Goal: Task Accomplishment & Management: Manage account settings

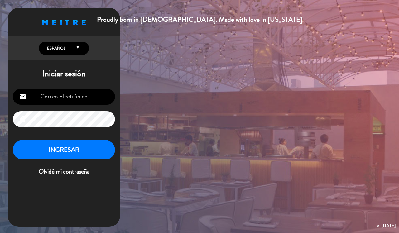
type input "[EMAIL_ADDRESS][DOMAIN_NAME]"
click at [67, 148] on button "INGRESAR" at bounding box center [64, 150] width 102 height 20
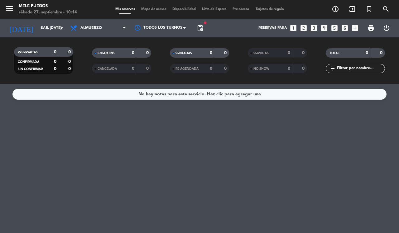
drag, startPoint x: 314, startPoint y: 189, endPoint x: 311, endPoint y: 197, distance: 8.8
click at [39, 29] on input "sáb. [DATE]" at bounding box center [63, 28] width 50 height 11
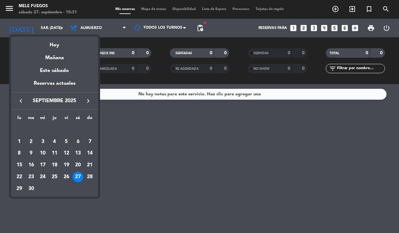
click at [150, 153] on div at bounding box center [199, 116] width 399 height 233
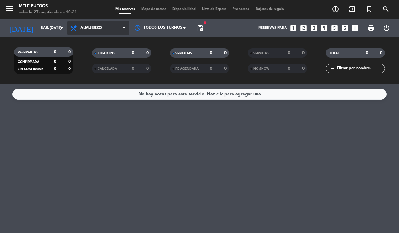
click at [93, 23] on span "Almuerzo" at bounding box center [98, 28] width 62 height 14
click at [110, 70] on div "menu Mele Fuegos sábado 27. septiembre - 10:31 Mis reservas Mapa de mesas Dispo…" at bounding box center [199, 42] width 399 height 84
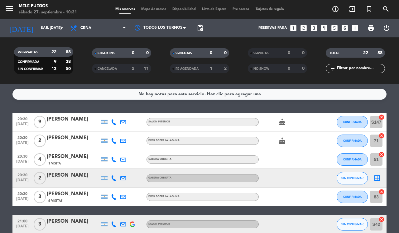
click at [146, 4] on div "menu Mele Fuegos sábado 27. septiembre - 10:31 Mis reservas Mapa de mesas Dispo…" at bounding box center [199, 9] width 399 height 19
click at [147, 7] on div "Mis reservas Mapa de mesas Disponibilidad Lista de Espera Pre-acceso Tarjetas d…" at bounding box center [199, 10] width 175 height 6
click at [148, 10] on span "Mapa de mesas" at bounding box center [153, 8] width 31 height 3
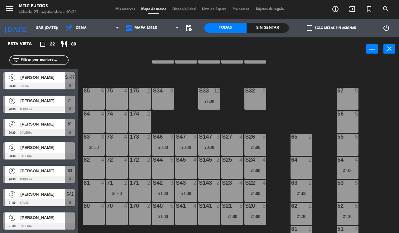
scroll to position [68, 0]
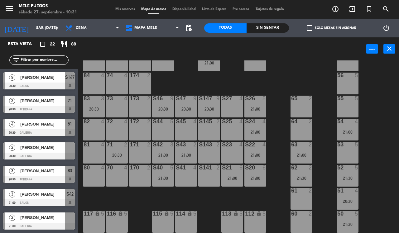
click at [206, 154] on div "S143 2" at bounding box center [209, 153] width 22 height 22
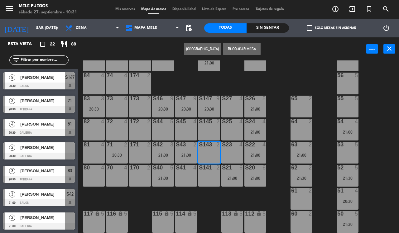
click at [201, 153] on div "S143 2" at bounding box center [209, 153] width 22 height 22
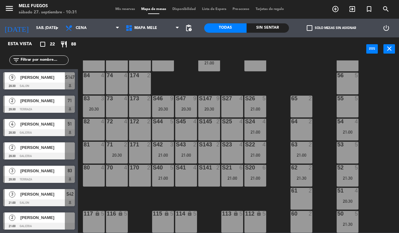
click at [122, 198] on div "100 8 101 8 102 8 103 8 104 8 S32 8 S33 12 21:00 S34 8 75 4 85 5 175 2 57 5 74 …" at bounding box center [240, 146] width 317 height 172
click at [139, 214] on div "100 8 101 8 102 8 103 8 104 8 S32 8 S33 12 21:00 S34 8 75 4 85 5 175 2 57 5 74 …" at bounding box center [240, 146] width 317 height 172
click at [187, 132] on div "S45 4" at bounding box center [186, 130] width 22 height 22
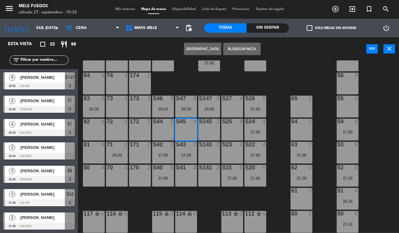
click at [181, 125] on div "S45 4" at bounding box center [186, 122] width 22 height 6
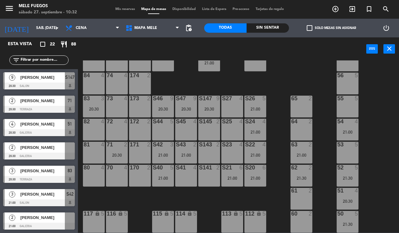
click at [211, 154] on div "S143 2" at bounding box center [209, 153] width 22 height 22
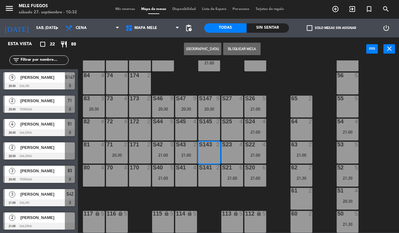
click at [194, 197] on div "100 8 101 8 102 8 103 8 104 8 S32 8 S33 12 21:00 S34 8 75 4 85 5 175 2 57 5 74 …" at bounding box center [240, 146] width 317 height 172
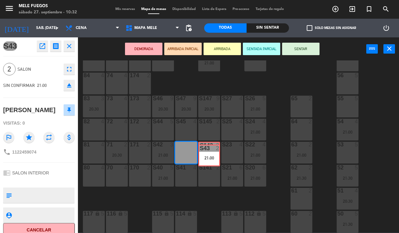
drag, startPoint x: 186, startPoint y: 153, endPoint x: 210, endPoint y: 156, distance: 23.2
click at [210, 156] on div "100 8 101 8 102 8 103 8 104 8 S32 8 S33 12 21:00 S34 8 75 4 85 5 175 2 57 5 74 …" at bounding box center [240, 146] width 317 height 172
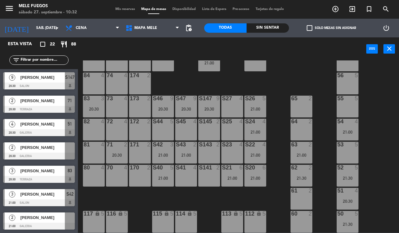
scroll to position [0, 0]
click at [182, 149] on div "S43 2 21:00" at bounding box center [186, 153] width 22 height 22
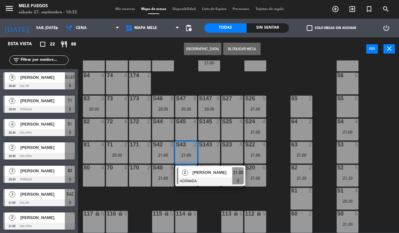
click at [205, 150] on div "S143 2" at bounding box center [209, 153] width 22 height 22
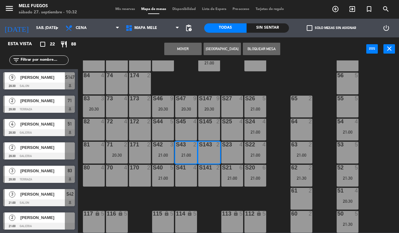
click at [195, 50] on button "Mover" at bounding box center [182, 49] width 37 height 12
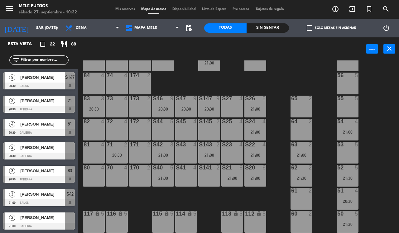
click at [182, 150] on div "S43 4" at bounding box center [186, 153] width 22 height 22
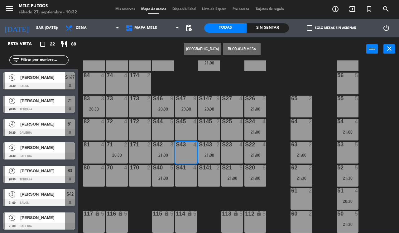
click at [202, 47] on button "[GEOGRAPHIC_DATA]" at bounding box center [202, 49] width 37 height 12
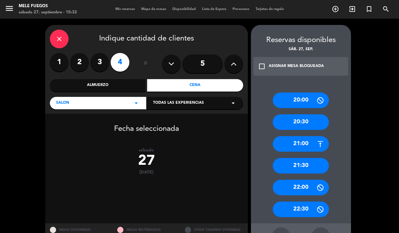
click at [75, 65] on label "2" at bounding box center [79, 62] width 19 height 19
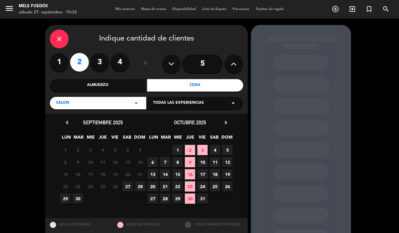
click at [123, 186] on span "27" at bounding box center [128, 186] width 10 height 10
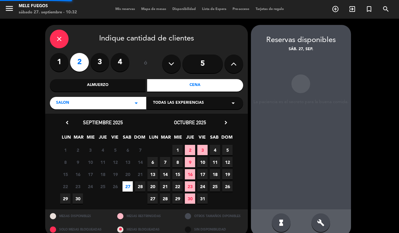
scroll to position [8, 0]
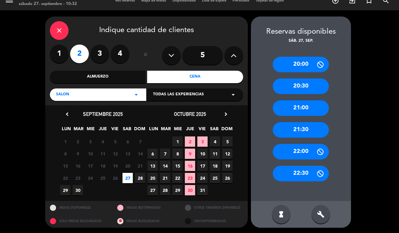
click at [291, 105] on div "21:00" at bounding box center [301, 108] width 56 height 16
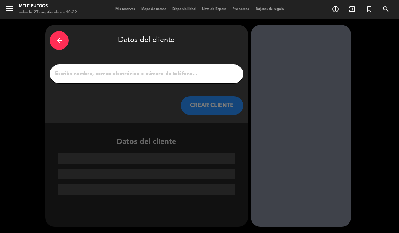
scroll to position [0, 0]
click at [153, 66] on div at bounding box center [146, 74] width 193 height 19
click at [157, 71] on input "1" at bounding box center [147, 74] width 184 height 9
drag, startPoint x: 157, startPoint y: 71, endPoint x: 127, endPoint y: 71, distance: 29.6
click at [127, 71] on input "1" at bounding box center [147, 74] width 184 height 9
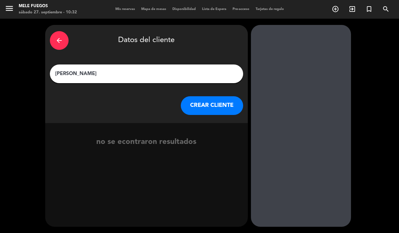
type input "[PERSON_NAME]"
click at [199, 111] on button "CREAR CLIENTE" at bounding box center [212, 105] width 62 height 19
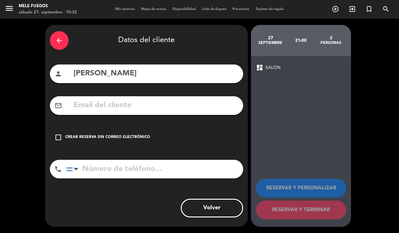
click at [121, 174] on input "tel" at bounding box center [154, 169] width 177 height 19
type input "1158256893"
click at [60, 138] on icon "check_box_outline_blank" at bounding box center [58, 137] width 7 height 7
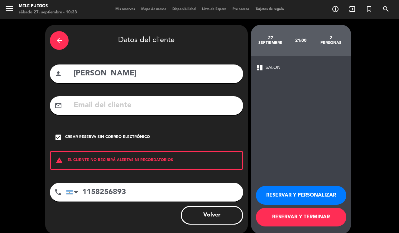
drag, startPoint x: 292, startPoint y: 221, endPoint x: 319, endPoint y: 83, distance: 140.8
click at [319, 83] on div "dashboard SALON RESERVAR Y PERSONALIZAR RESERVAR Y TERMINAR" at bounding box center [301, 145] width 100 height 178
click at [317, 218] on button "RESERVAR Y TERMINAR" at bounding box center [301, 217] width 90 height 19
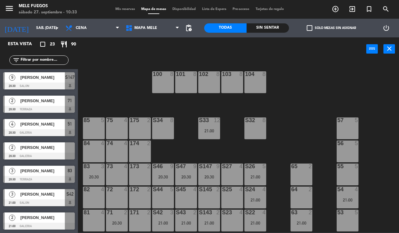
drag, startPoint x: 149, startPoint y: 73, endPoint x: 86, endPoint y: 70, distance: 63.1
click at [86, 70] on div "100 8 101 8 102 8 103 8 104 8 S32 8 S33 12 21:00 S34 8 75 4 85 5 175 2 57 5 74 …" at bounding box center [240, 146] width 317 height 172
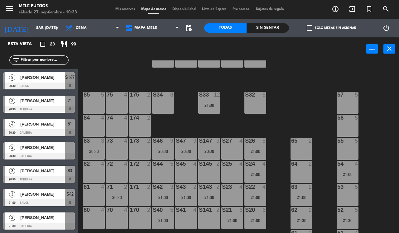
scroll to position [68, 0]
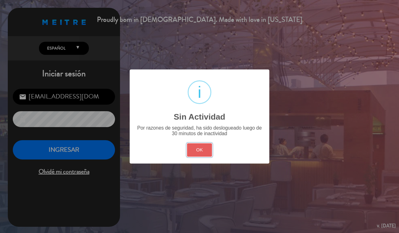
click at [189, 150] on button "OK" at bounding box center [199, 149] width 25 height 13
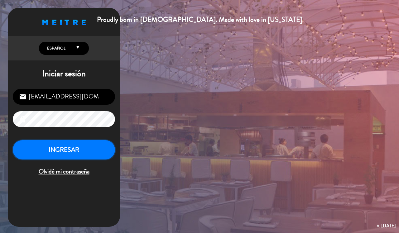
click at [86, 149] on button "INGRESAR" at bounding box center [64, 150] width 102 height 20
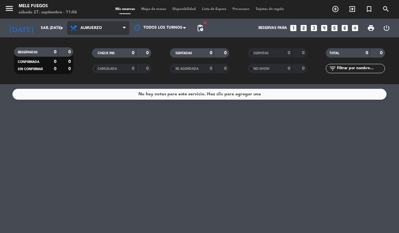
click at [113, 32] on span "Almuerzo" at bounding box center [98, 28] width 62 height 14
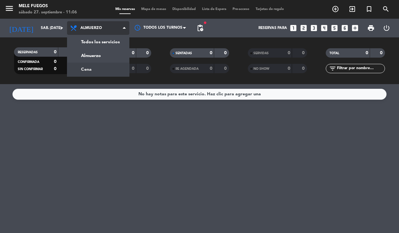
click at [101, 66] on div "menu Mele Fuegos sábado 27. septiembre - 11:06 Mis reservas Mapa de mesas Dispo…" at bounding box center [199, 42] width 399 height 84
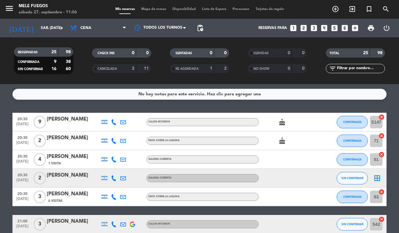
click at [373, 175] on div "border_all" at bounding box center [377, 178] width 19 height 18
click at [379, 178] on icon "border_all" at bounding box center [377, 178] width 7 height 7
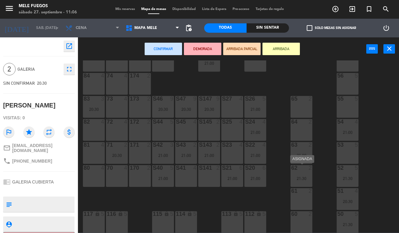
scroll to position [68, 0]
click at [300, 198] on div "61 2" at bounding box center [302, 199] width 22 height 22
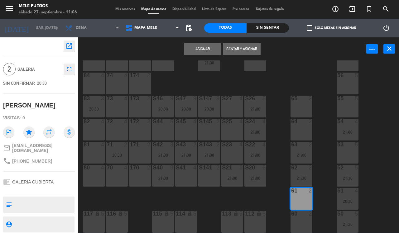
click at [202, 49] on button "Asignar" at bounding box center [202, 49] width 37 height 12
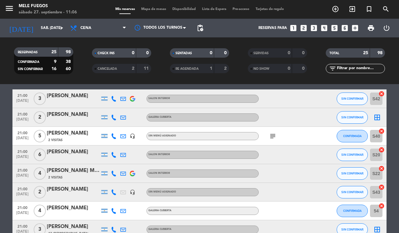
scroll to position [117, 0]
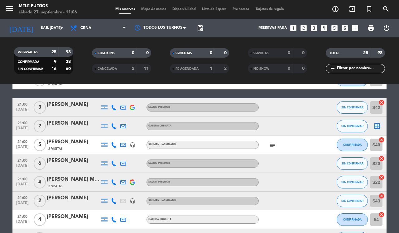
click at [380, 123] on icon "border_all" at bounding box center [377, 126] width 7 height 7
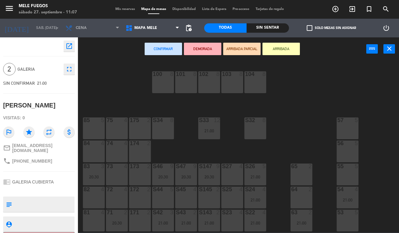
scroll to position [68, 0]
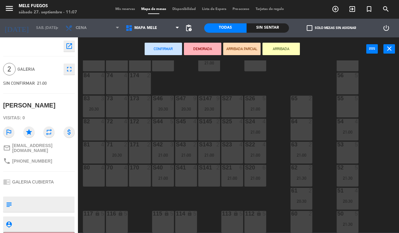
click at [297, 131] on div "64 2" at bounding box center [302, 130] width 22 height 22
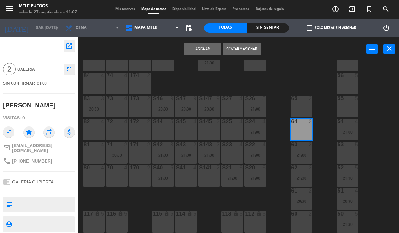
click at [205, 50] on button "Asignar" at bounding box center [202, 49] width 37 height 12
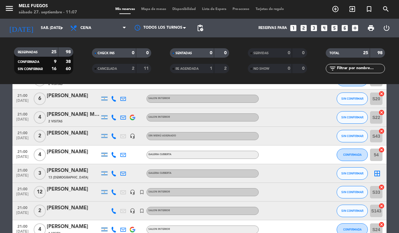
scroll to position [234, 0]
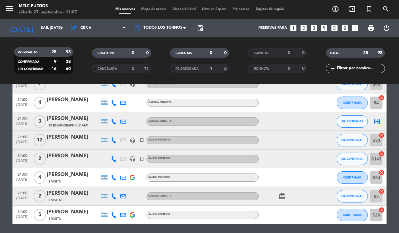
click at [152, 7] on span "Mapa de mesas" at bounding box center [153, 8] width 31 height 3
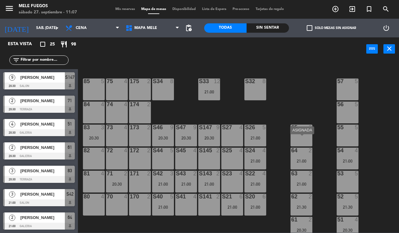
scroll to position [68, 0]
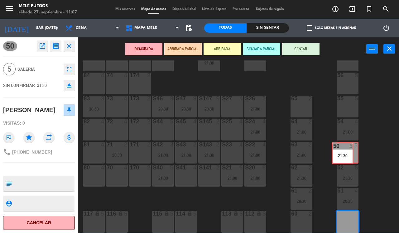
drag, startPoint x: 355, startPoint y: 217, endPoint x: 350, endPoint y: 149, distance: 68.8
click at [350, 149] on div "100 8 101 8 102 8 103 8 104 8 S32 8 S33 12 21:00 S34 8 75 4 85 5 175 2 57 5 74 …" at bounding box center [240, 146] width 317 height 172
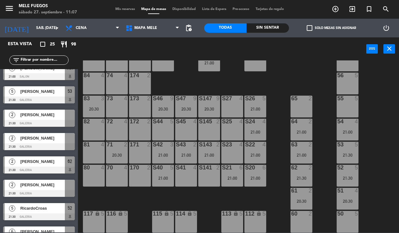
scroll to position [421, 0]
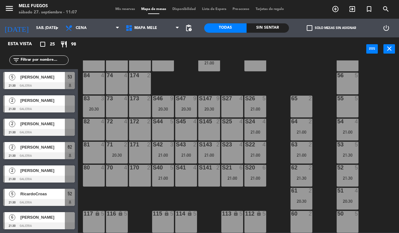
click at [71, 221] on div at bounding box center [70, 217] width 10 height 10
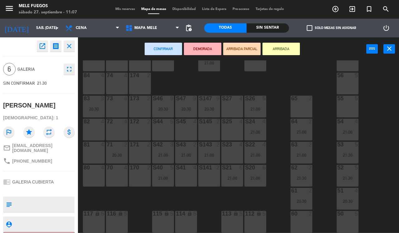
click at [307, 215] on div "2" at bounding box center [312, 214] width 10 height 6
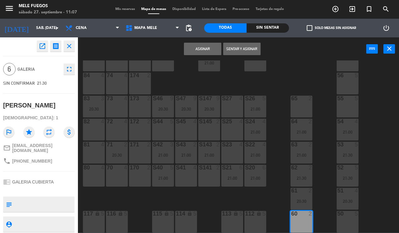
click at [346, 216] on div at bounding box center [348, 214] width 10 height 6
click at [194, 44] on button "Asignar" at bounding box center [202, 49] width 37 height 12
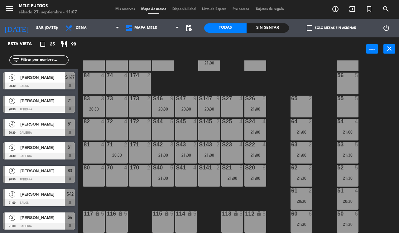
scroll to position [184, 0]
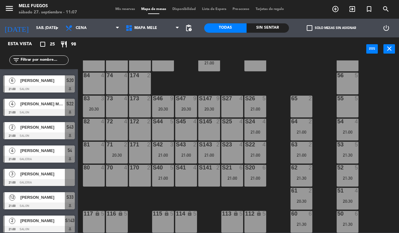
click at [71, 179] on div at bounding box center [39, 182] width 72 height 7
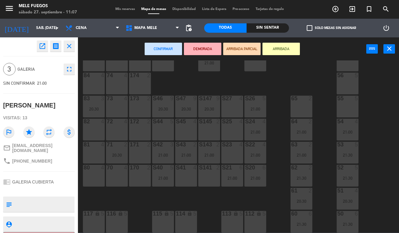
click at [342, 107] on div "55 5" at bounding box center [348, 107] width 22 height 22
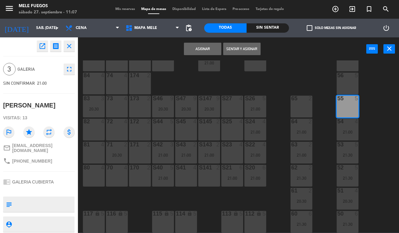
click at [215, 47] on button "Asignar" at bounding box center [202, 49] width 37 height 12
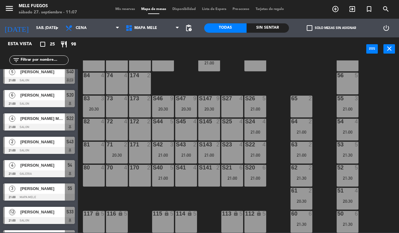
scroll to position [234, 0]
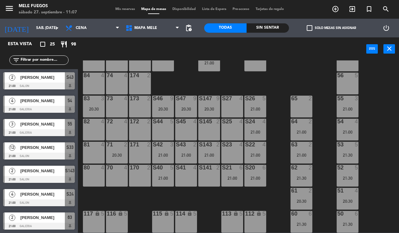
drag, startPoint x: 16, startPoint y: 180, endPoint x: 0, endPoint y: 223, distance: 46.6
click at [0, 223] on div "2 [PERSON_NAME] 21:00 GALERIA 63" at bounding box center [39, 221] width 78 height 23
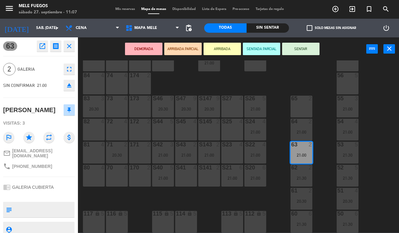
click at [86, 197] on div "100 8 101 8 102 8 103 8 104 8 S32 8 S33 12 21:00 S34 8 75 4 85 5 175 2 57 5 74 …" at bounding box center [240, 146] width 317 height 172
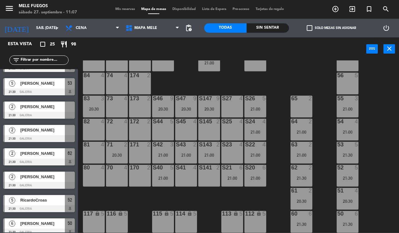
scroll to position [421, 0]
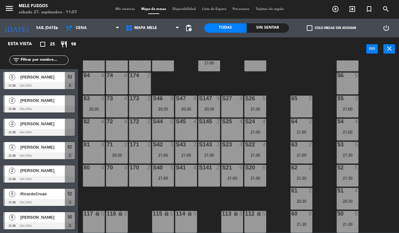
click at [66, 178] on div at bounding box center [39, 179] width 72 height 7
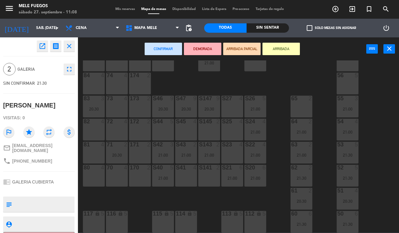
click at [297, 113] on div "65 2" at bounding box center [302, 107] width 22 height 22
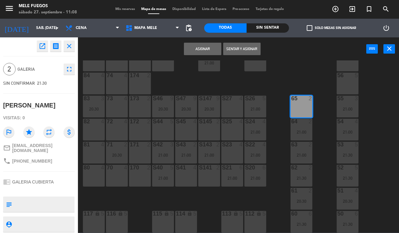
click at [197, 46] on button "Asignar" at bounding box center [202, 49] width 37 height 12
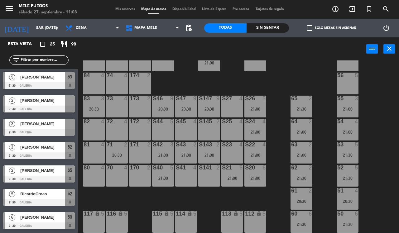
drag, startPoint x: 258, startPoint y: 171, endPoint x: 278, endPoint y: 127, distance: 48.2
click at [278, 127] on div "100 8 101 8 102 8 103 8 104 8 S32 8 S33 12 21:00 S34 8 75 4 85 5 175 2 57 5 74 …" at bounding box center [240, 146] width 317 height 172
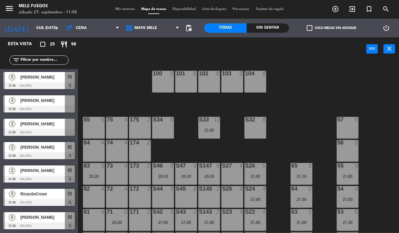
scroll to position [0, 0]
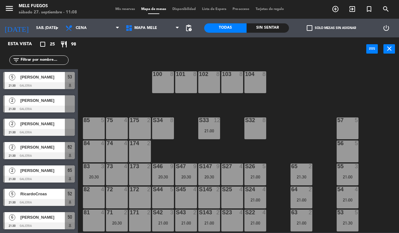
click at [206, 132] on div "21:00" at bounding box center [209, 131] width 22 height 4
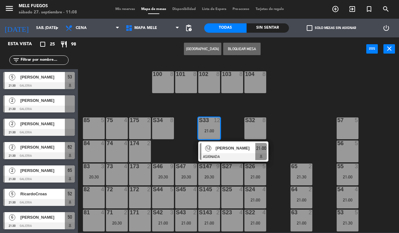
click at [231, 125] on div "100 8 101 8 102 8 103 8 104 8 S32 8 S33 12 21:00 12 [PERSON_NAME] 21:00 S34 8 7…" at bounding box center [240, 146] width 317 height 172
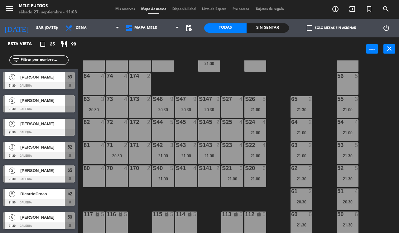
scroll to position [68, 0]
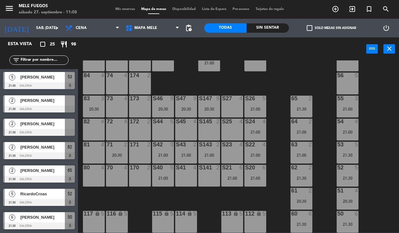
drag, startPoint x: 143, startPoint y: 164, endPoint x: 273, endPoint y: 177, distance: 131.6
click at [273, 177] on div "100 8 101 8 102 8 103 8 104 8 S32 8 S33 12 21:00 S34 8 75 4 85 5 175 2 57 5 74 …" at bounding box center [240, 146] width 317 height 172
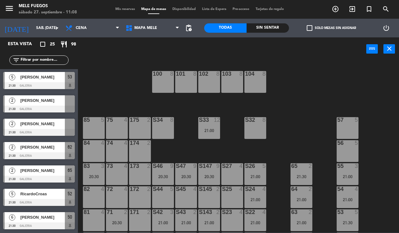
scroll to position [0, 0]
click at [70, 126] on div at bounding box center [70, 124] width 10 height 10
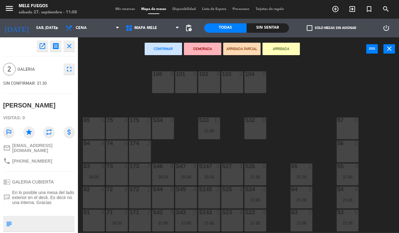
drag, startPoint x: 354, startPoint y: 124, endPoint x: 181, endPoint y: 143, distance: 173.8
click at [181, 143] on div "100 8 101 8 102 8 103 8 104 8 S32 8 S33 12 21:00 S34 8 75 4 85 5 175 2 57 5 74 …" at bounding box center [240, 146] width 317 height 172
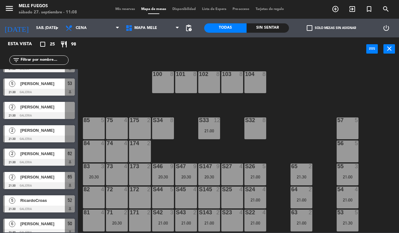
scroll to position [421, 0]
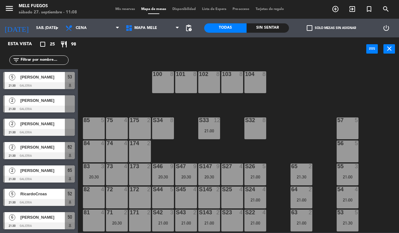
click at [70, 104] on div at bounding box center [70, 100] width 10 height 10
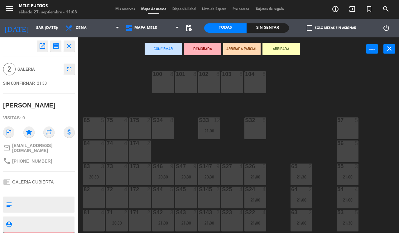
click at [343, 123] on div at bounding box center [348, 121] width 10 height 6
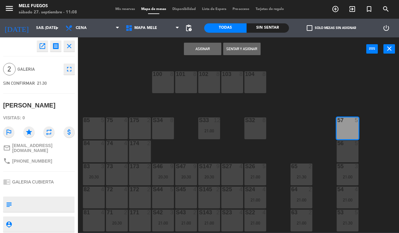
click at [203, 50] on button "Asignar" at bounding box center [202, 49] width 37 height 12
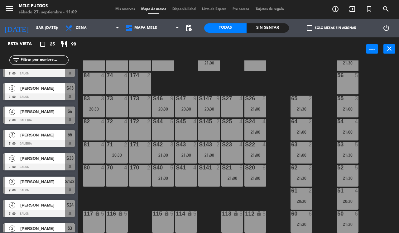
scroll to position [379, 0]
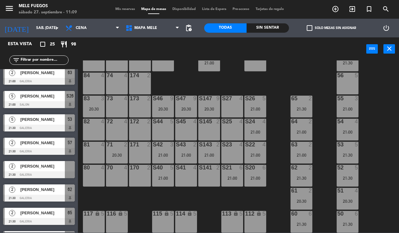
click at [65, 173] on div at bounding box center [39, 175] width 72 height 7
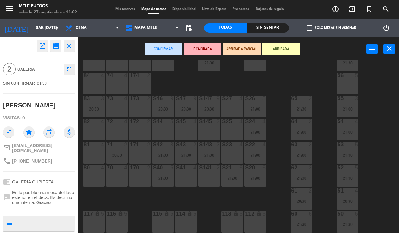
click at [341, 80] on div "56 5" at bounding box center [348, 84] width 22 height 22
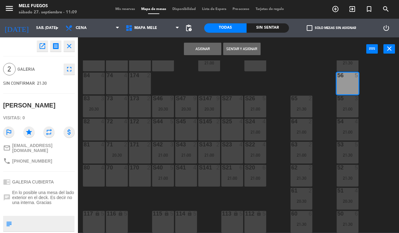
click at [202, 41] on div "Asignar Sentar y Asignar power_input close" at bounding box center [222, 49] width 288 height 24
click at [210, 51] on button "Asignar" at bounding box center [202, 49] width 37 height 12
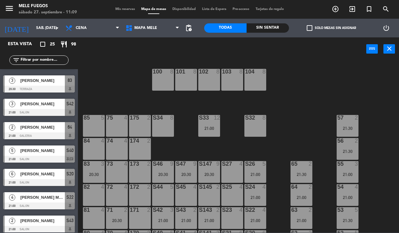
scroll to position [0, 0]
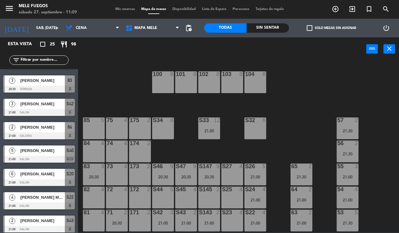
click at [350, 124] on div "57 2 21:30" at bounding box center [348, 129] width 22 height 22
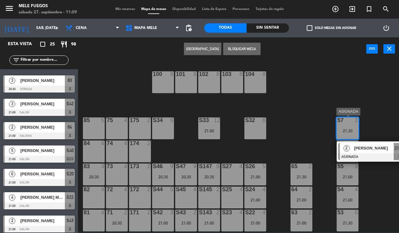
click at [358, 150] on span "[PERSON_NAME]" at bounding box center [374, 148] width 40 height 7
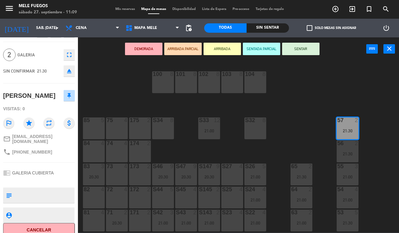
scroll to position [19, 0]
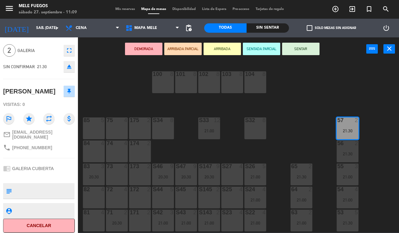
click at [230, 140] on div "100 8 101 8 102 8 103 8 104 8 S32 8 S33 12 21:00 S34 8 75 4 85 5 175 2 57 2 21:…" at bounding box center [240, 146] width 317 height 172
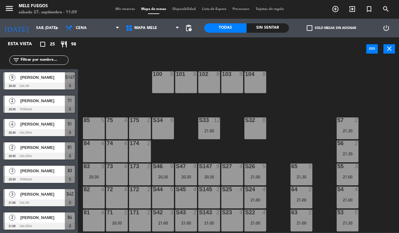
scroll to position [67, 0]
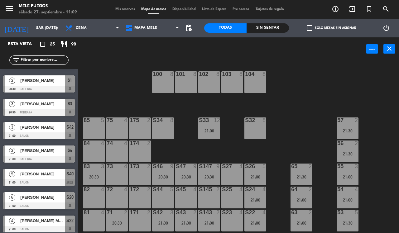
drag, startPoint x: 334, startPoint y: 150, endPoint x: 349, endPoint y: 149, distance: 14.7
click at [337, 150] on div "100 8 101 8 102 8 103 8 104 8 S32 8 S33 12 21:00 S34 8 75 4 85 5 175 2 57 2 21:…" at bounding box center [240, 146] width 317 height 172
click at [350, 149] on div "56 2 21:30" at bounding box center [348, 152] width 22 height 22
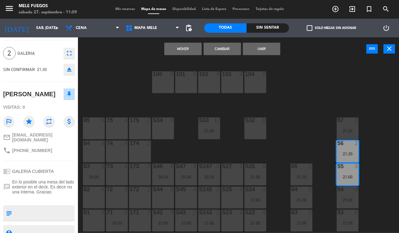
scroll to position [23, 0]
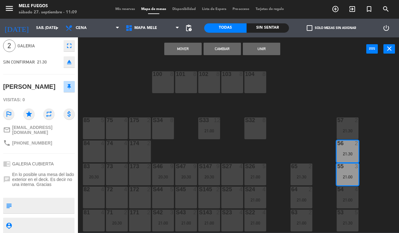
click at [130, 94] on div "100 8 101 8 102 8 103 8 104 8 S32 8 S33 12 21:00 S34 8 75 4 85 5 175 2 57 2 21:…" at bounding box center [240, 146] width 317 height 172
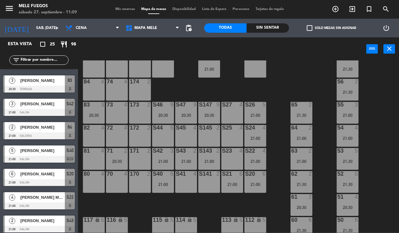
scroll to position [68, 0]
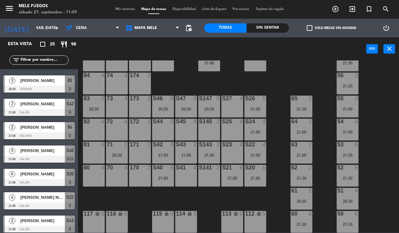
click at [113, 150] on div "71 2 20:30" at bounding box center [117, 153] width 22 height 22
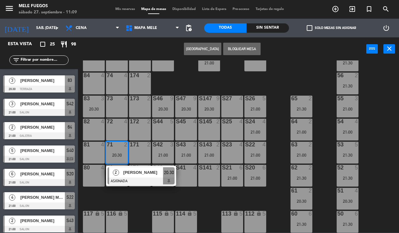
click at [136, 191] on div "100 8 101 8 102 8 103 8 104 8 S32 8 S33 12 21:00 S34 8 75 4 85 5 175 2 57 2 21:…" at bounding box center [240, 146] width 317 height 172
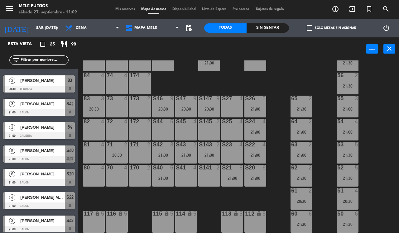
drag, startPoint x: 231, startPoint y: 142, endPoint x: 199, endPoint y: 195, distance: 61.6
click at [199, 195] on div "100 8 101 8 102 8 103 8 104 8 S32 8 S33 12 21:00 S34 8 75 4 85 5 175 2 57 2 21:…" at bounding box center [240, 146] width 317 height 172
click at [282, 108] on div "100 8 101 8 102 8 103 8 104 8 S32 8 S33 12 21:00 S34 8 75 4 85 5 175 2 57 2 21:…" at bounding box center [240, 146] width 317 height 172
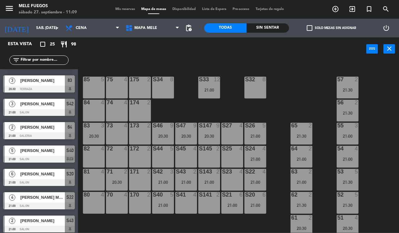
scroll to position [29, 0]
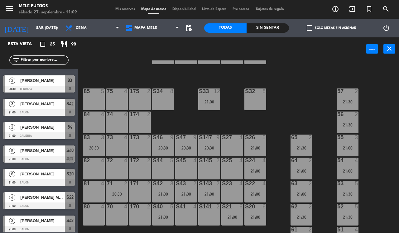
click at [160, 97] on div "S34 8" at bounding box center [163, 100] width 22 height 22
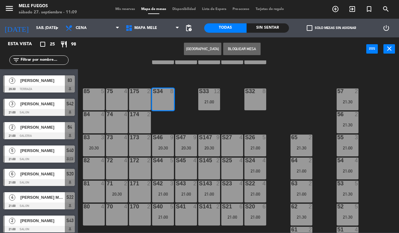
click at [190, 111] on div "100 8 101 8 102 8 103 8 104 8 S32 8 S33 12 21:00 S34 8 75 4 85 5 175 2 57 2 21:…" at bounding box center [240, 146] width 317 height 172
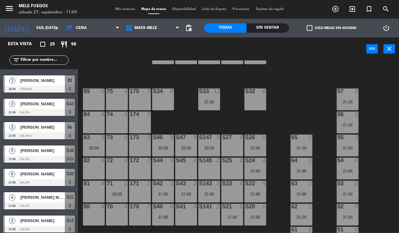
click at [281, 104] on div "100 8 101 8 102 8 103 8 104 8 S32 8 S33 12 21:00 S34 8 75 4 85 5 175 2 57 2 21:…" at bounding box center [240, 146] width 317 height 172
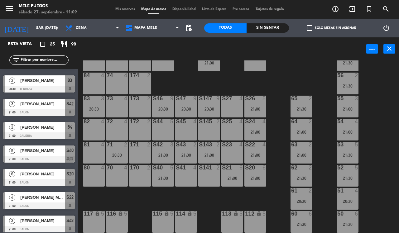
scroll to position [0, 0]
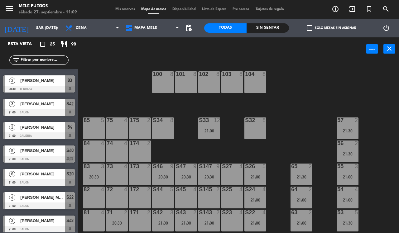
click at [358, 120] on div "2" at bounding box center [357, 121] width 4 height 6
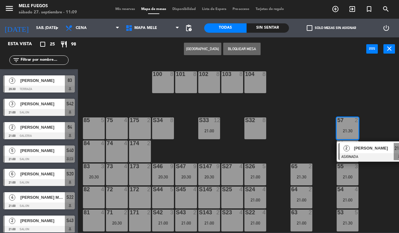
click at [318, 102] on div "100 8 101 8 102 8 103 8 104 8 S32 8 S33 12 21:00 S34 8 75 4 85 5 175 2 57 2 21:…" at bounding box center [240, 146] width 317 height 172
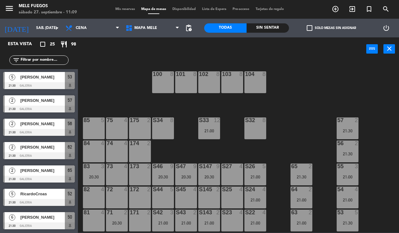
click at [257, 136] on div "S32 8" at bounding box center [255, 129] width 22 height 22
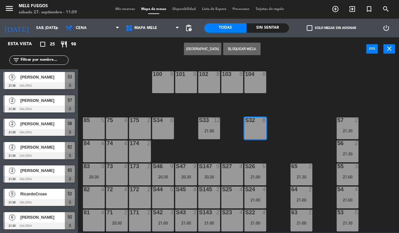
click at [318, 103] on div "100 8 101 8 102 8 103 8 104 8 S32 8 S33 12 21:00 S34 8 75 4 85 5 175 2 57 2 21:…" at bounding box center [240, 146] width 317 height 172
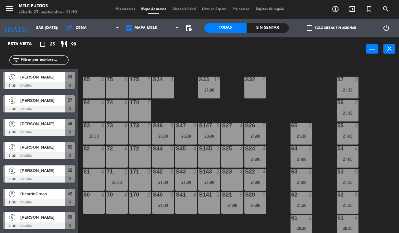
scroll to position [68, 0]
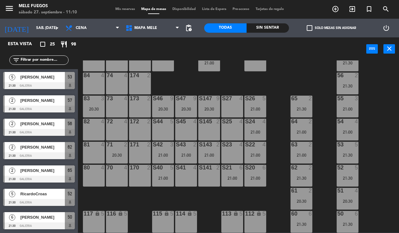
drag, startPoint x: 137, startPoint y: 155, endPoint x: 266, endPoint y: 199, distance: 135.7
click at [266, 199] on div "100 8 101 8 102 8 103 8 104 8 S32 8 S33 12 21:00 S34 8 75 4 85 5 175 2 57 2 21:…" at bounding box center [240, 146] width 317 height 172
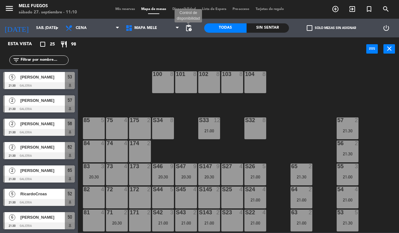
click at [187, 29] on span "pending_actions" at bounding box center [188, 27] width 7 height 7
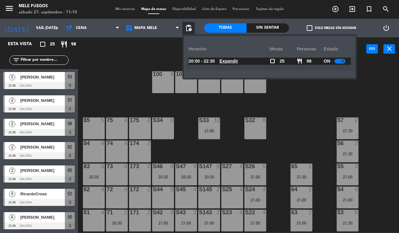
click at [187, 29] on span "pending_actions" at bounding box center [188, 27] width 7 height 7
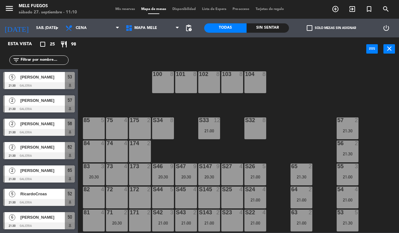
click at [187, 29] on span "pending_actions" at bounding box center [188, 27] width 7 height 7
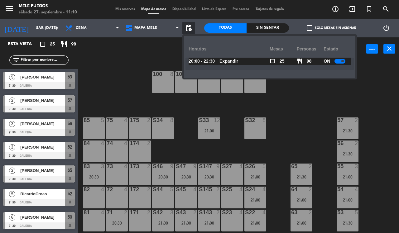
click at [343, 62] on span at bounding box center [342, 61] width 2 height 2
click at [304, 118] on div "100 8 101 8 102 8 103 8 104 8 S32 8 S33 12 21:00 S34 8 75 4 85 5 175 2 57 2 21:…" at bounding box center [240, 146] width 317 height 172
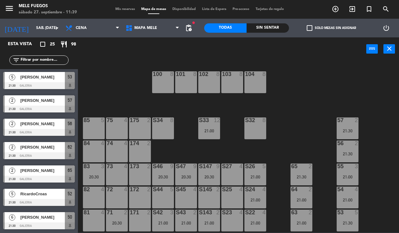
click at [113, 10] on span "Mis reservas" at bounding box center [125, 8] width 26 height 3
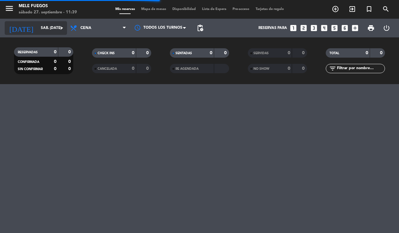
click at [42, 26] on input "sáb. [DATE]" at bounding box center [63, 28] width 50 height 11
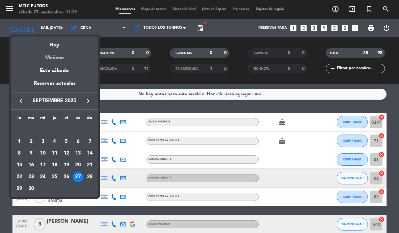
click at [63, 56] on div "Mañana" at bounding box center [54, 55] width 87 height 13
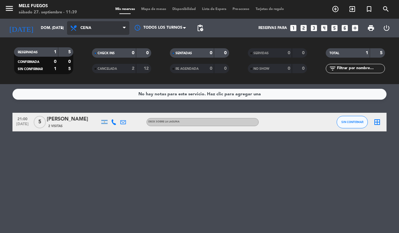
click at [105, 30] on span "Cena" at bounding box center [98, 28] width 62 height 14
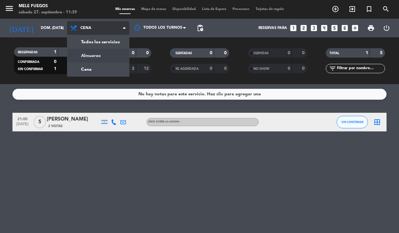
click at [110, 56] on div "menu Mele Fuegos sábado 27. septiembre - 11:39 Mis reservas Mapa de mesas Dispo…" at bounding box center [199, 42] width 399 height 84
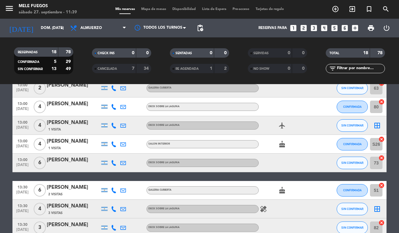
scroll to position [78, 0]
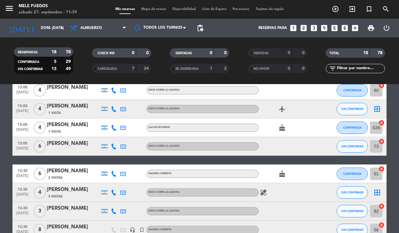
click at [30, 21] on div "[DATE] dom. [DATE] arrow_drop_down" at bounding box center [36, 28] width 62 height 19
click at [38, 29] on input "dom. [DATE]" at bounding box center [63, 28] width 50 height 11
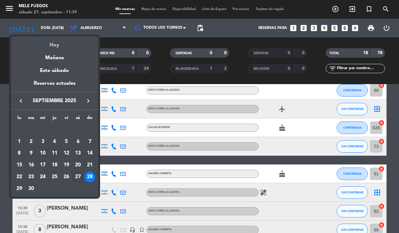
click at [52, 43] on div "Hoy" at bounding box center [54, 42] width 87 height 13
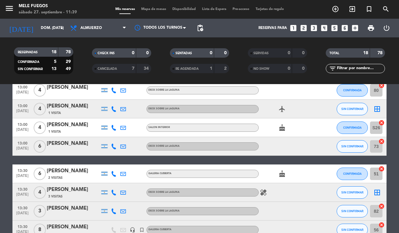
type input "sáb. [DATE]"
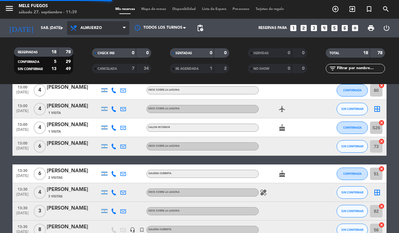
click at [71, 24] on icon at bounding box center [74, 27] width 9 height 7
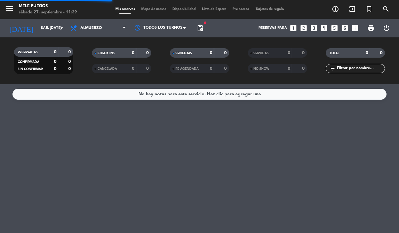
scroll to position [0, 0]
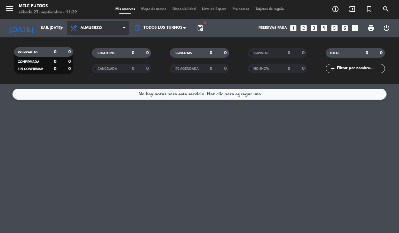
click at [96, 27] on span "Almuerzo" at bounding box center [91, 28] width 22 height 4
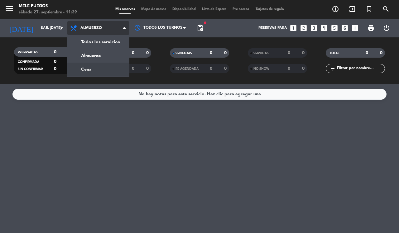
click at [100, 66] on div "menu Mele Fuegos sábado 27. septiembre - 11:39 Mis reservas Mapa de mesas Dispo…" at bounding box center [199, 42] width 399 height 84
